Goal: Information Seeking & Learning: Learn about a topic

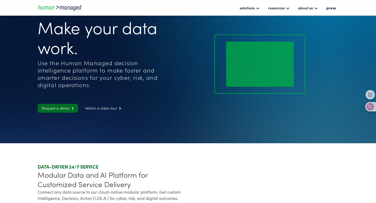
scroll to position [6, 0]
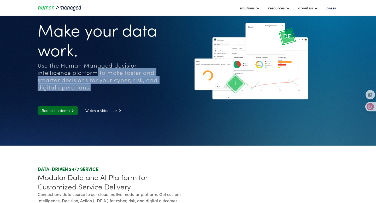
drag, startPoint x: 98, startPoint y: 74, endPoint x: 101, endPoint y: 91, distance: 17.6
click at [101, 91] on div "Make your data work. Use the Human Managed decision intelligence platform to ma…" at bounding box center [112, 64] width 148 height 101
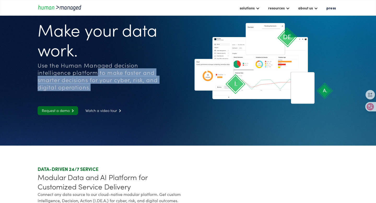
click at [101, 91] on div "Make your data work. Use the Human Managed decision intelligence platform to ma…" at bounding box center [112, 64] width 148 height 101
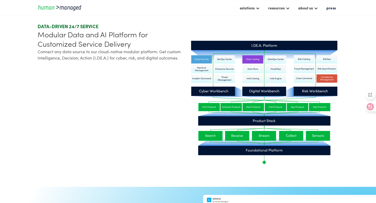
scroll to position [149, 0]
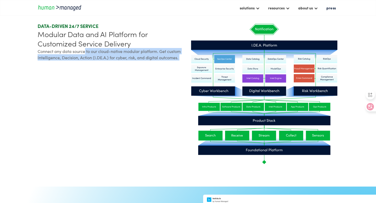
drag, startPoint x: 84, startPoint y: 52, endPoint x: 176, endPoint y: 61, distance: 92.1
click at [176, 61] on div "DATA-DRIVEN 24/7 SERVICE Modular Data and AI Platform for Customized Service De…" at bounding box center [112, 94] width 148 height 143
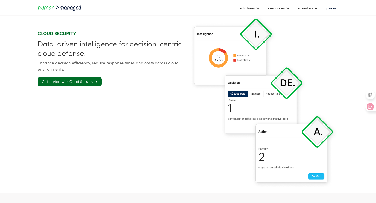
scroll to position [772, 0]
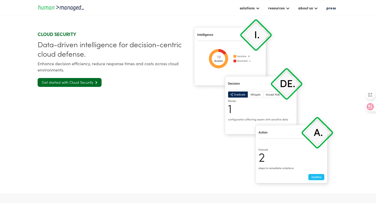
click at [76, 65] on div "Enhance decision efficiency, reduce response times and costs across cloud envir…" at bounding box center [112, 66] width 148 height 13
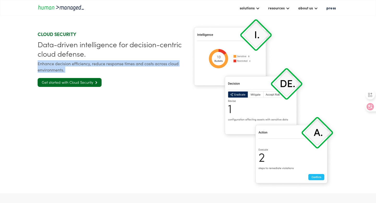
click at [76, 65] on div "Enhance decision efficiency, reduce response times and costs across cloud envir…" at bounding box center [112, 66] width 148 height 13
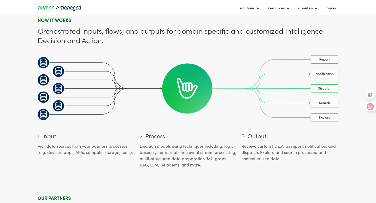
scroll to position [1115, 0]
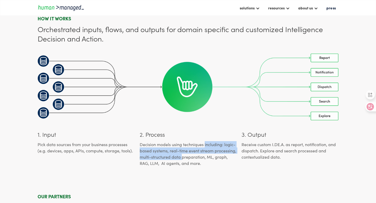
drag, startPoint x: 204, startPoint y: 145, endPoint x: 182, endPoint y: 154, distance: 23.8
click at [182, 154] on div "Decision models using techniques including: logic-based systems, real-time even…" at bounding box center [188, 153] width 97 height 25
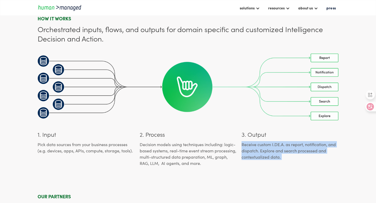
drag, startPoint x: 242, startPoint y: 144, endPoint x: 292, endPoint y: 154, distance: 51.7
click at [292, 155] on div "Receive custom I.DE.A. as report, notification, and dispatch​. Explore and sear…" at bounding box center [289, 150] width 97 height 19
click at [292, 154] on div "Receive custom I.DE.A. as report, notification, and dispatch​. Explore and sear…" at bounding box center [289, 150] width 97 height 19
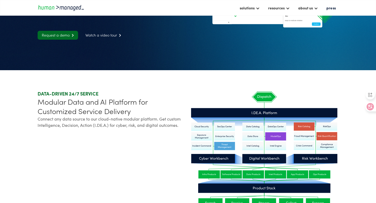
scroll to position [0, 0]
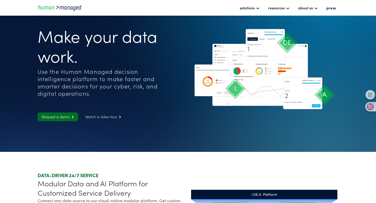
click at [109, 118] on link "Watch a video tour " at bounding box center [103, 116] width 44 height 9
